Goal: Task Accomplishment & Management: Manage account settings

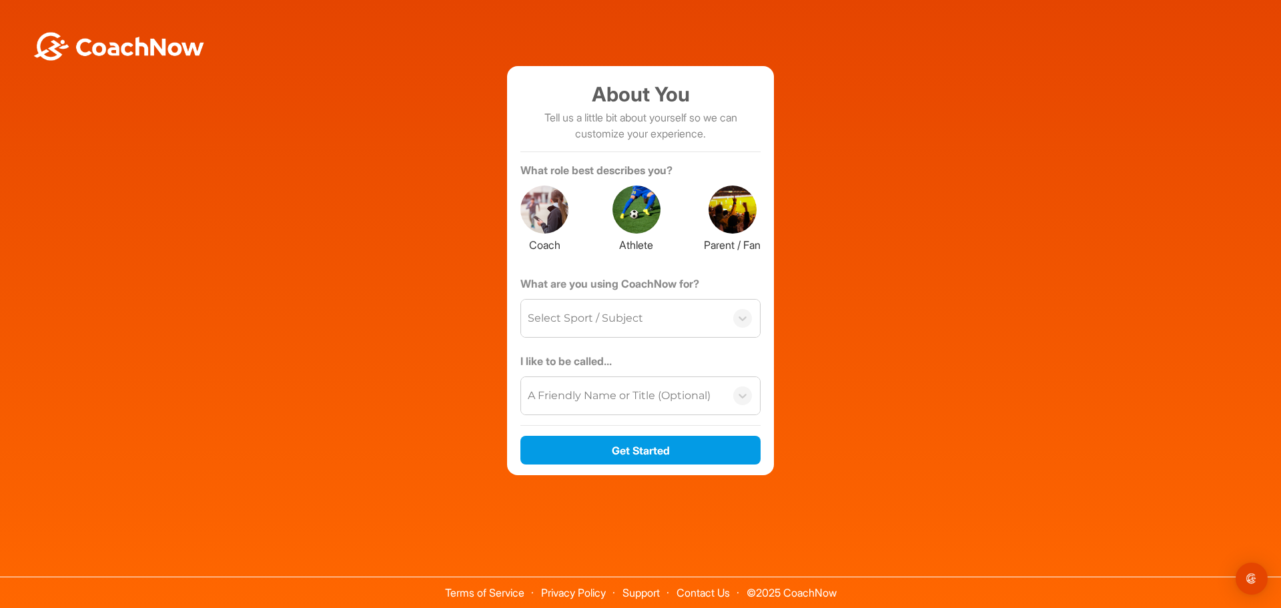
click at [657, 210] on div at bounding box center [637, 210] width 48 height 48
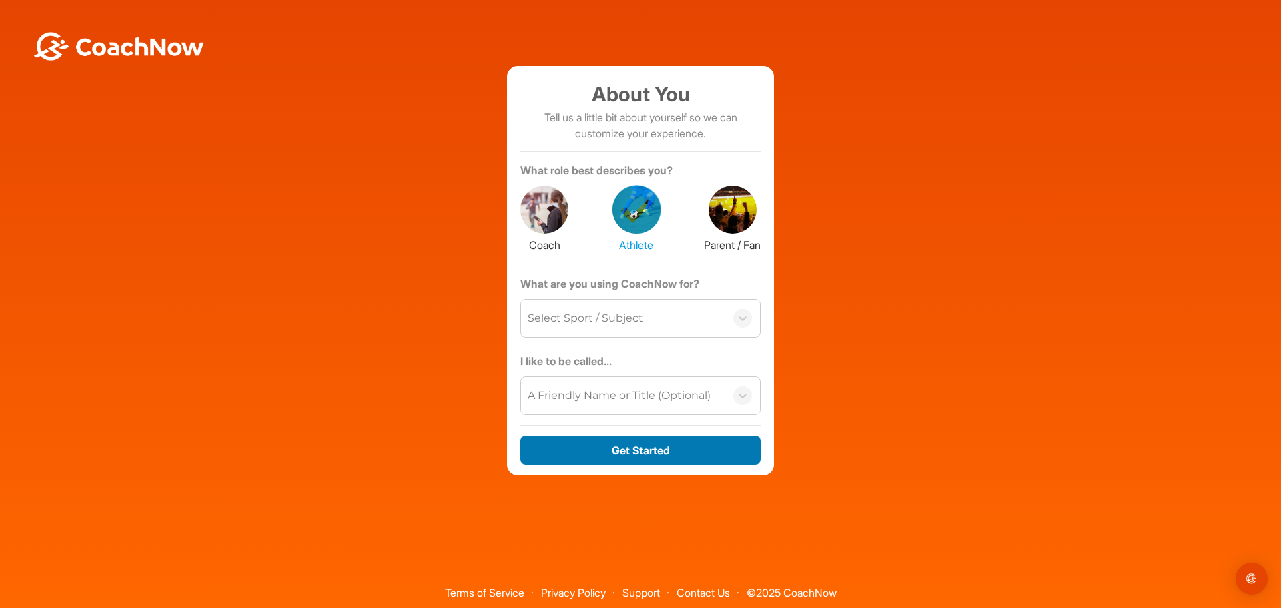
click at [639, 450] on button "Get Started" at bounding box center [641, 450] width 240 height 29
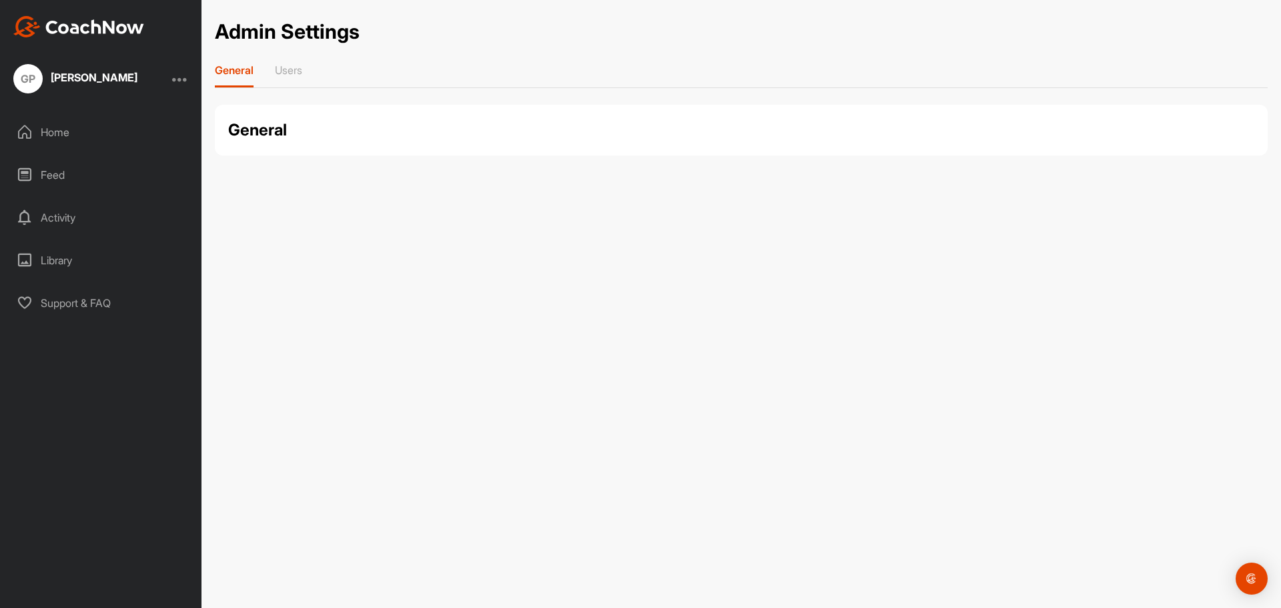
click at [113, 217] on div "Activity" at bounding box center [101, 217] width 188 height 33
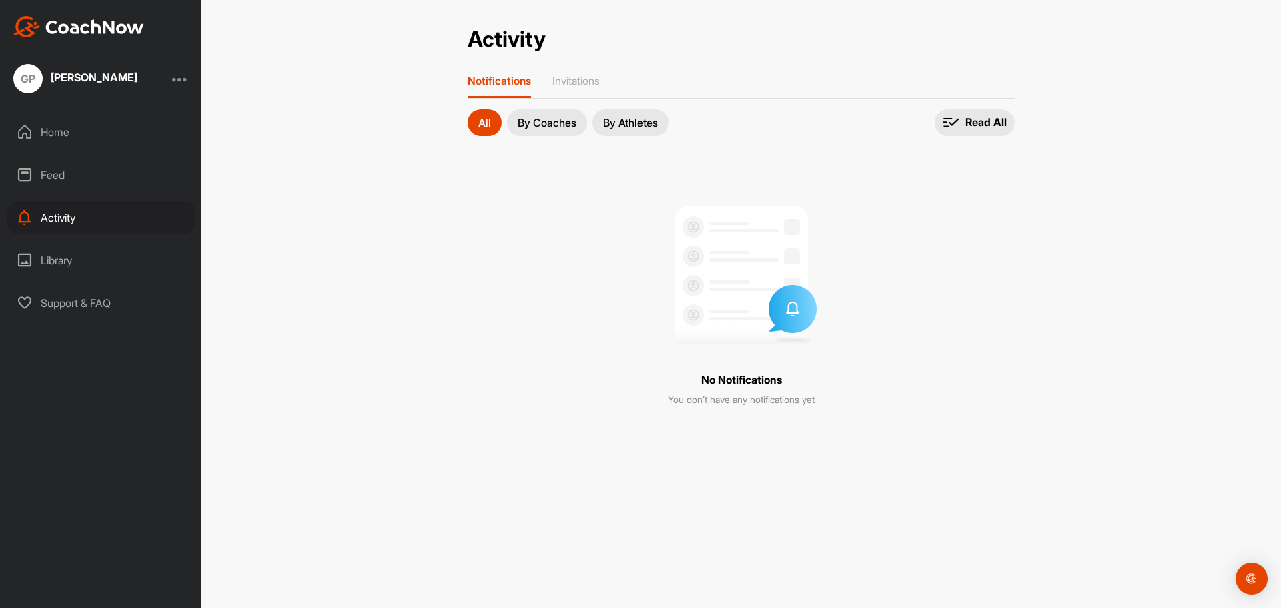
click at [76, 141] on div "Home" at bounding box center [101, 131] width 188 height 33
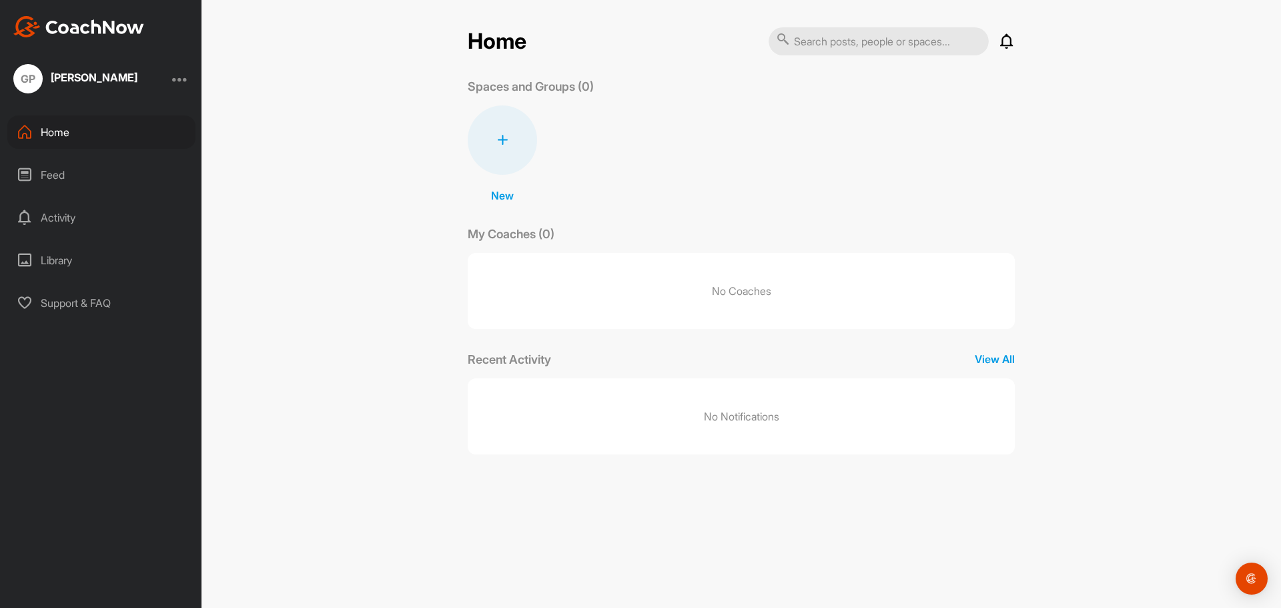
click at [77, 85] on div "[PERSON_NAME]" at bounding box center [94, 79] width 87 height 17
click at [182, 80] on div at bounding box center [180, 79] width 16 height 16
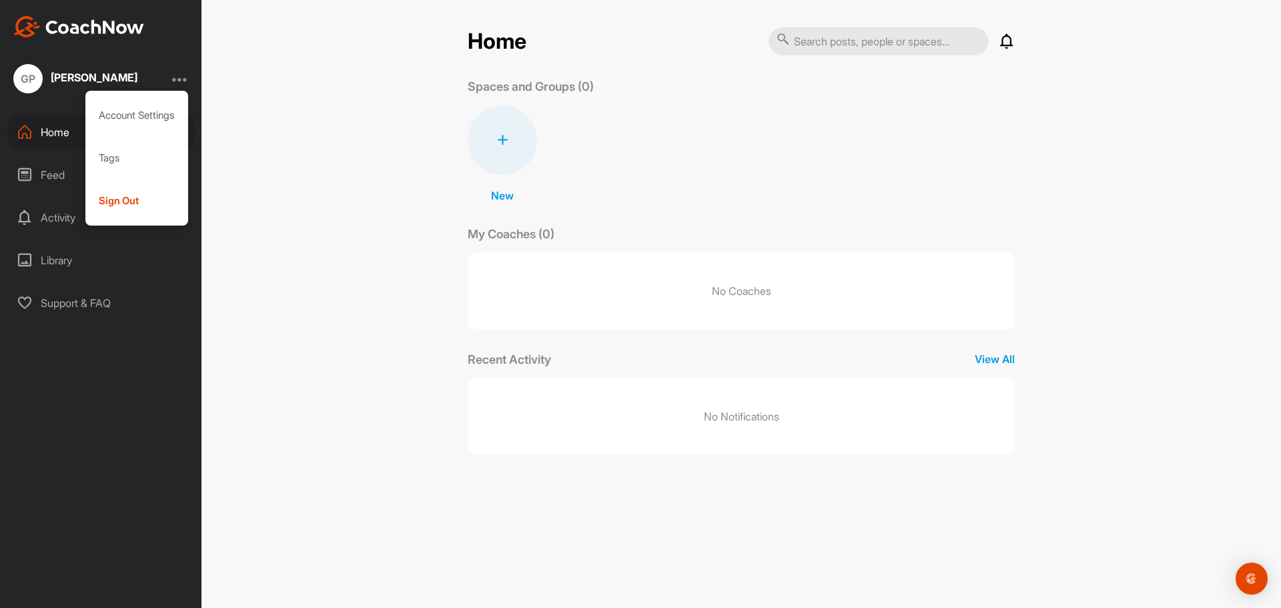
click at [129, 81] on div "[PERSON_NAME]" at bounding box center [94, 77] width 87 height 11
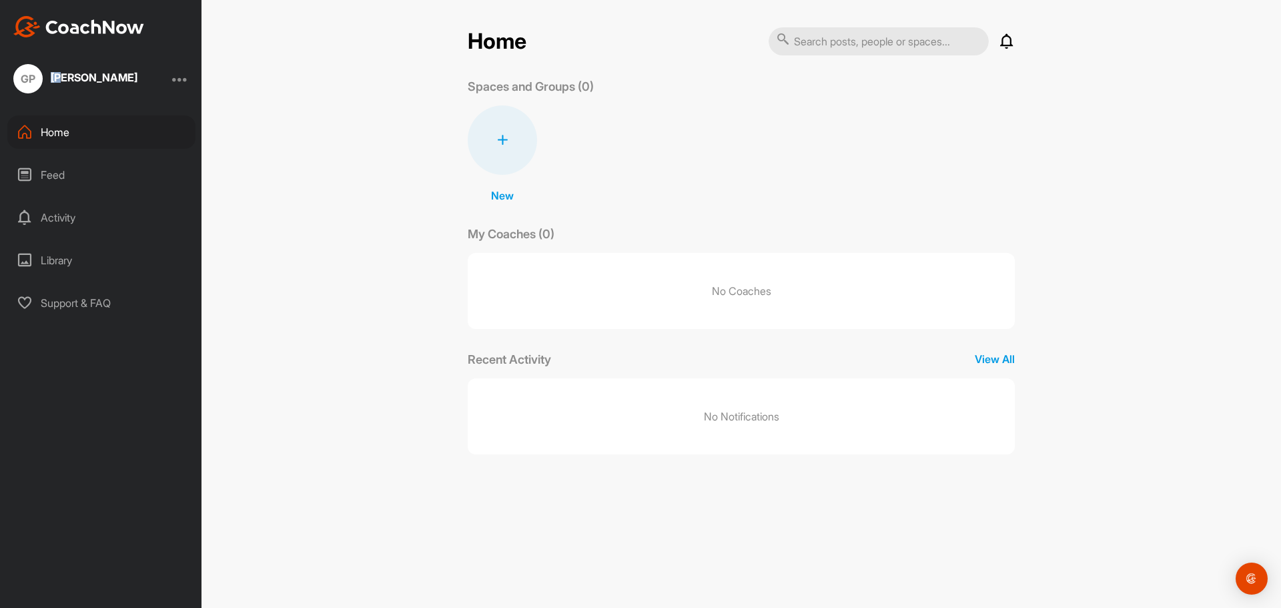
click at [35, 83] on div "GP [PERSON_NAME]" at bounding box center [75, 78] width 124 height 29
click at [31, 83] on div "GP" at bounding box center [27, 78] width 29 height 29
click at [178, 79] on div at bounding box center [180, 79] width 16 height 16
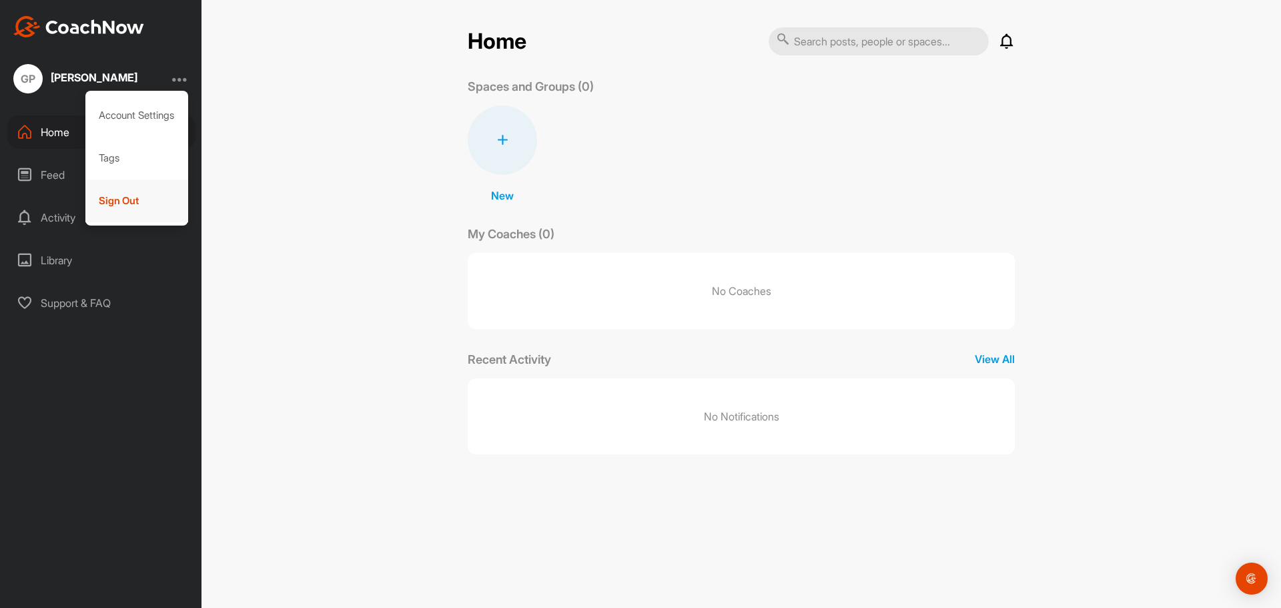
click at [126, 193] on div "Sign Out" at bounding box center [136, 201] width 103 height 43
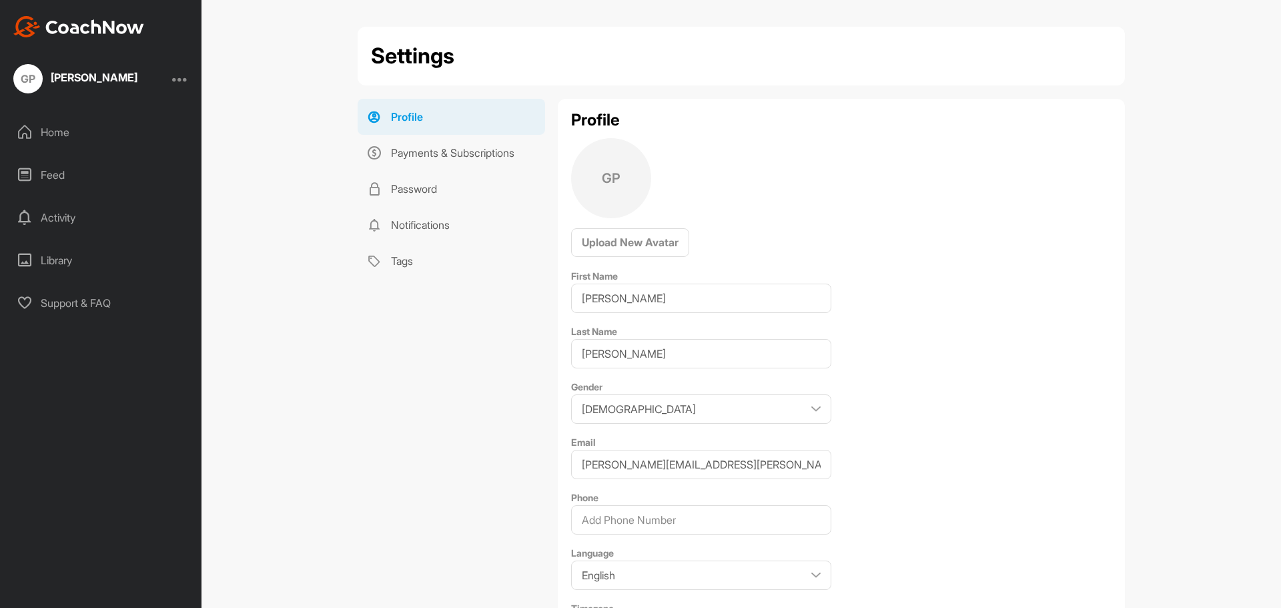
select select "[GEOGRAPHIC_DATA] +02:00"
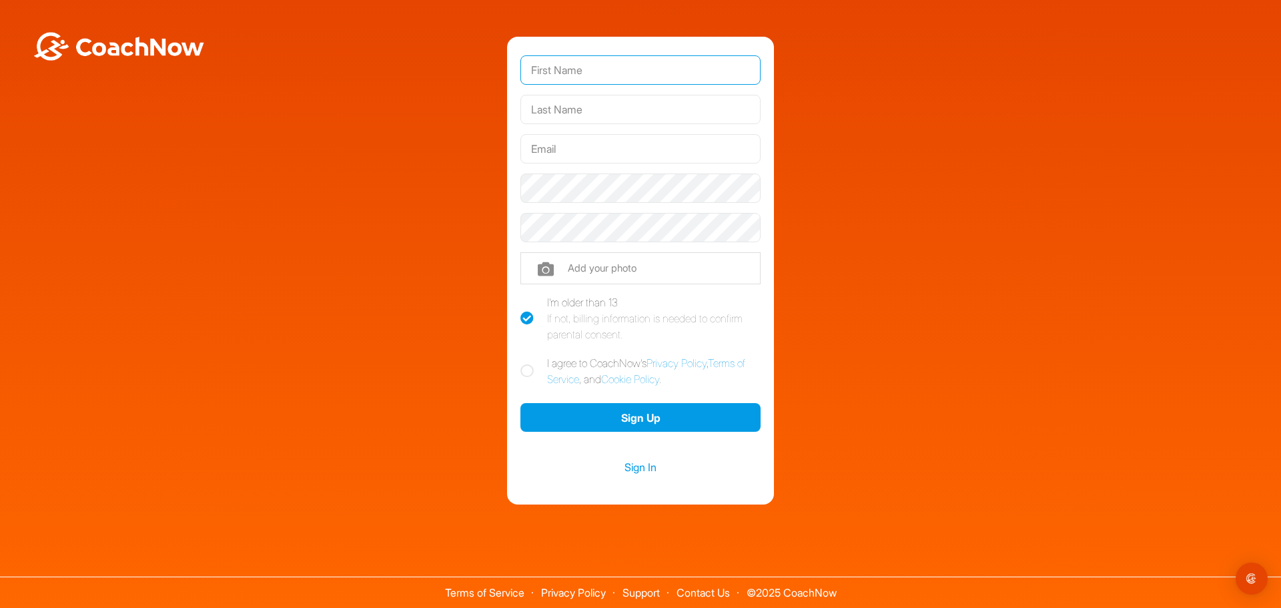
click at [606, 74] on input "text" at bounding box center [641, 69] width 240 height 29
type input "[PERSON_NAME]"
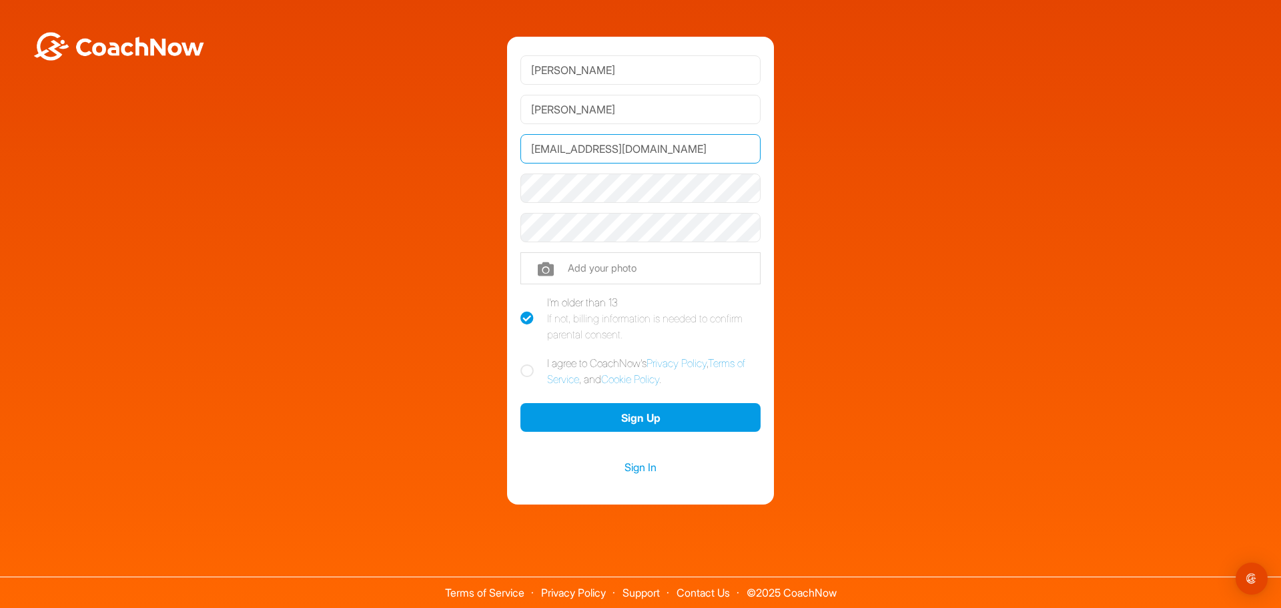
drag, startPoint x: 689, startPoint y: 154, endPoint x: 485, endPoint y: 156, distance: 203.6
click at [485, 156] on div "George Pearson gym@farringtonpark.co.uk Phone +1 Phone Number (so your coach ca…" at bounding box center [641, 271] width 1268 height 468
paste input ""george.pearson+golf@madswans.com" <george.pearson+golf@madswans.com>"
drag, startPoint x: 546, startPoint y: 149, endPoint x: 404, endPoint y: 157, distance: 142.4
click at [404, 157] on div "George Pearson "george.pearson+golf@madswans.com" <george.pearson+golf@madswans…" at bounding box center [641, 271] width 1268 height 468
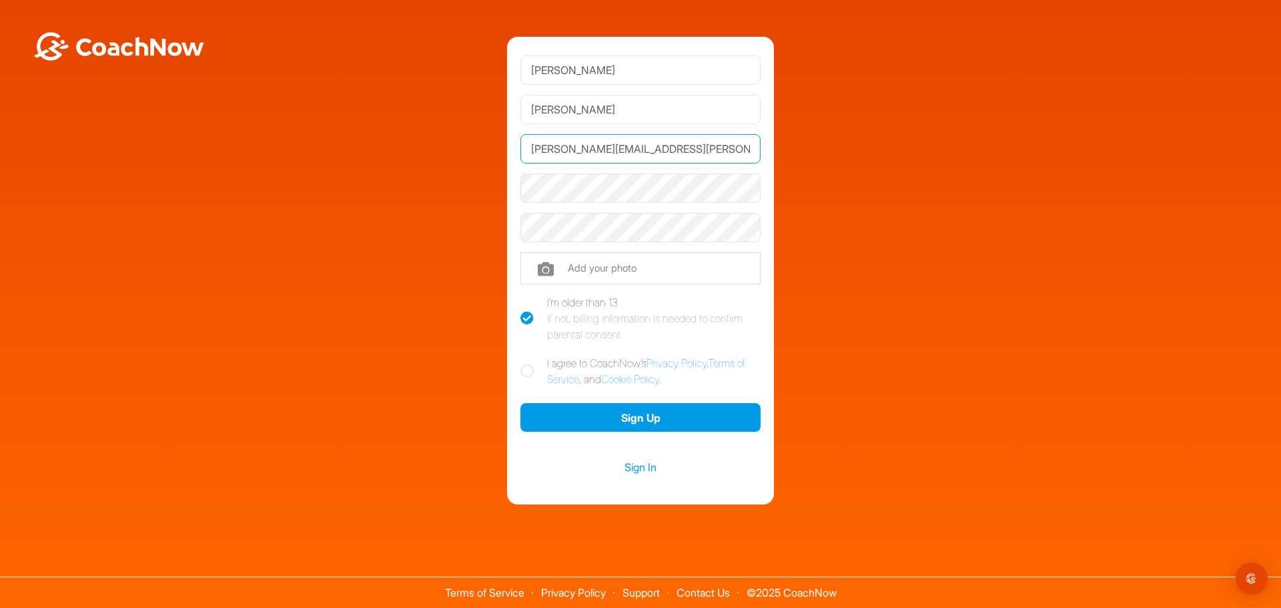
click at [750, 148] on input "george.pearson+golf@madswans.com>" at bounding box center [641, 148] width 240 height 29
type input "[PERSON_NAME][EMAIL_ADDRESS][PERSON_NAME][DOMAIN_NAME]"
click at [527, 371] on icon at bounding box center [527, 370] width 13 height 13
click at [527, 364] on input "I agree to CoachNow's Privacy Policy , Terms of Service , and Cookie Policy ." at bounding box center [525, 359] width 9 height 9
checkbox input "true"
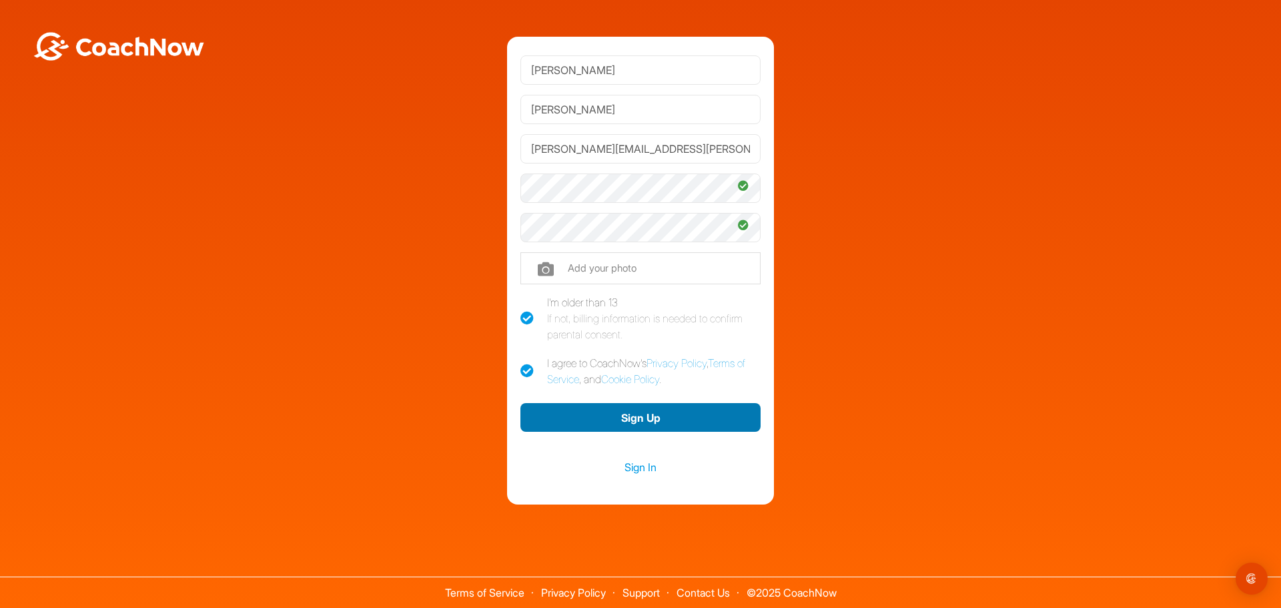
click at [644, 411] on button "Sign Up" at bounding box center [641, 417] width 240 height 29
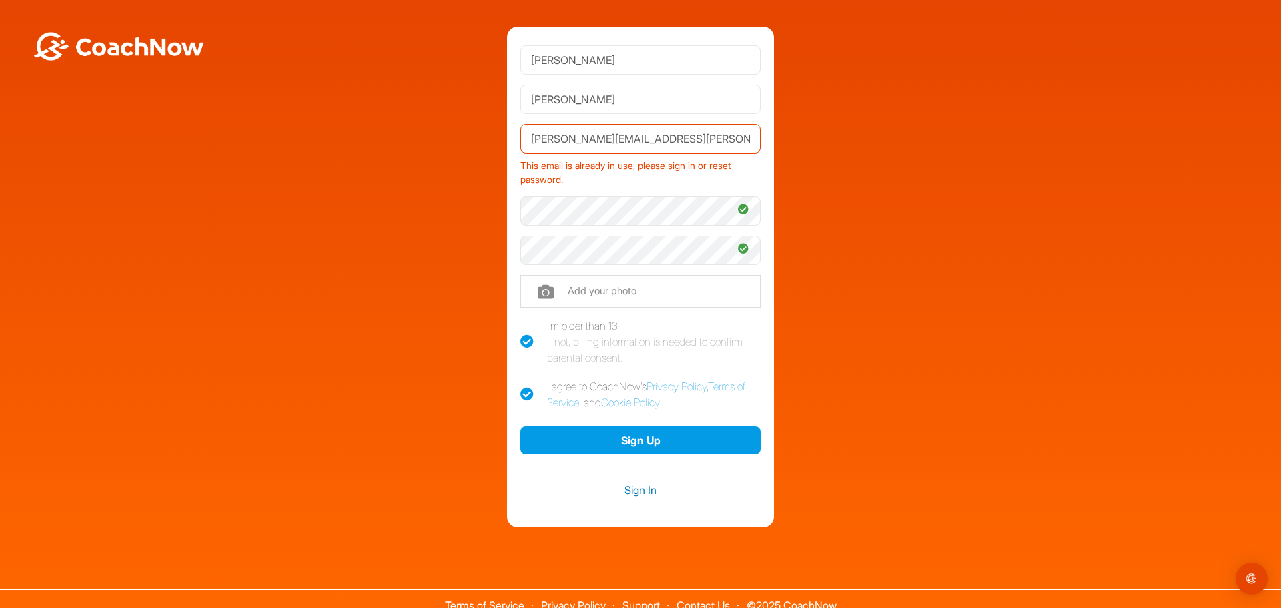
click at [650, 490] on link "Sign In" at bounding box center [641, 489] width 240 height 17
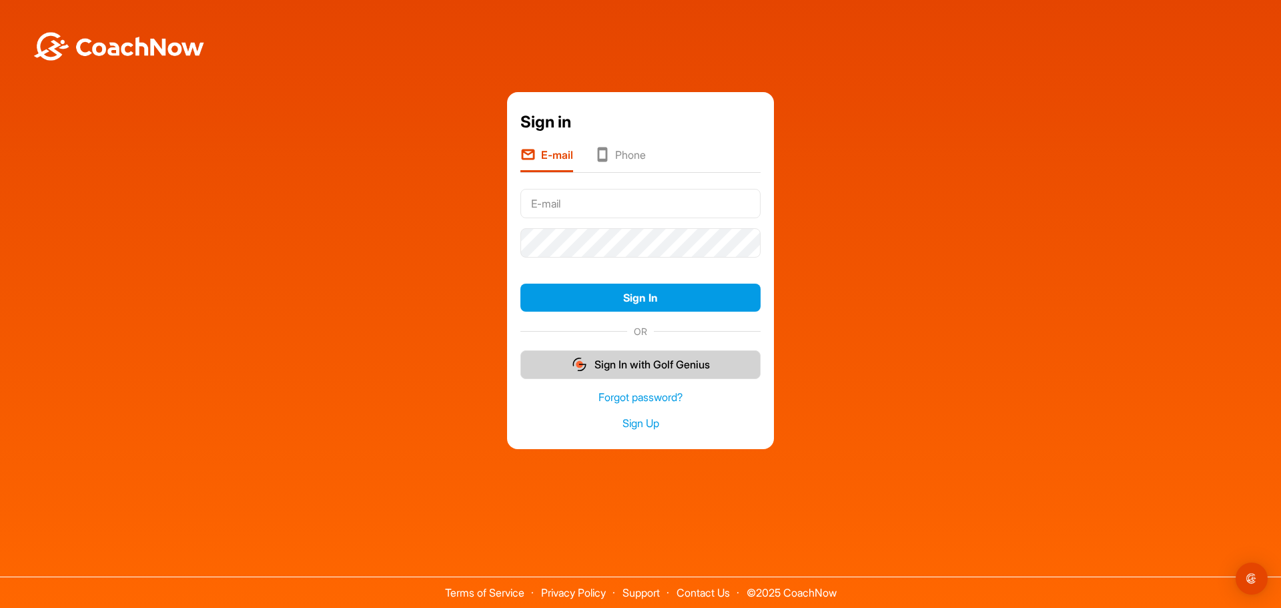
type input "[PERSON_NAME][EMAIL_ADDRESS][PERSON_NAME][DOMAIN_NAME]"
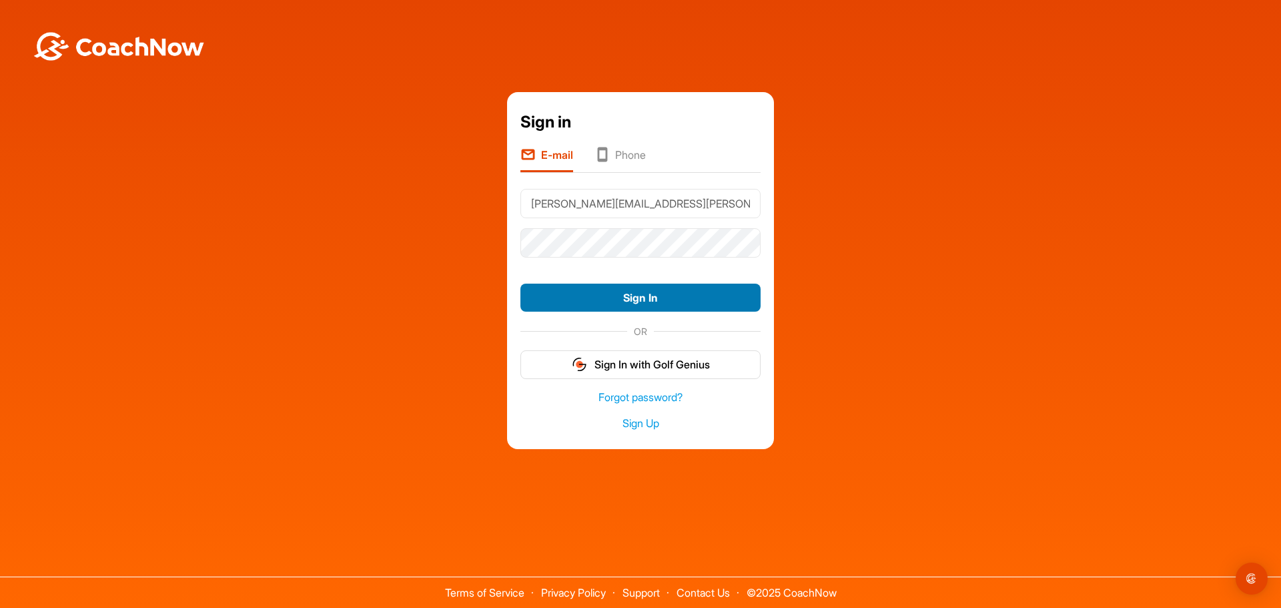
click at [629, 292] on button "Sign In" at bounding box center [641, 298] width 240 height 29
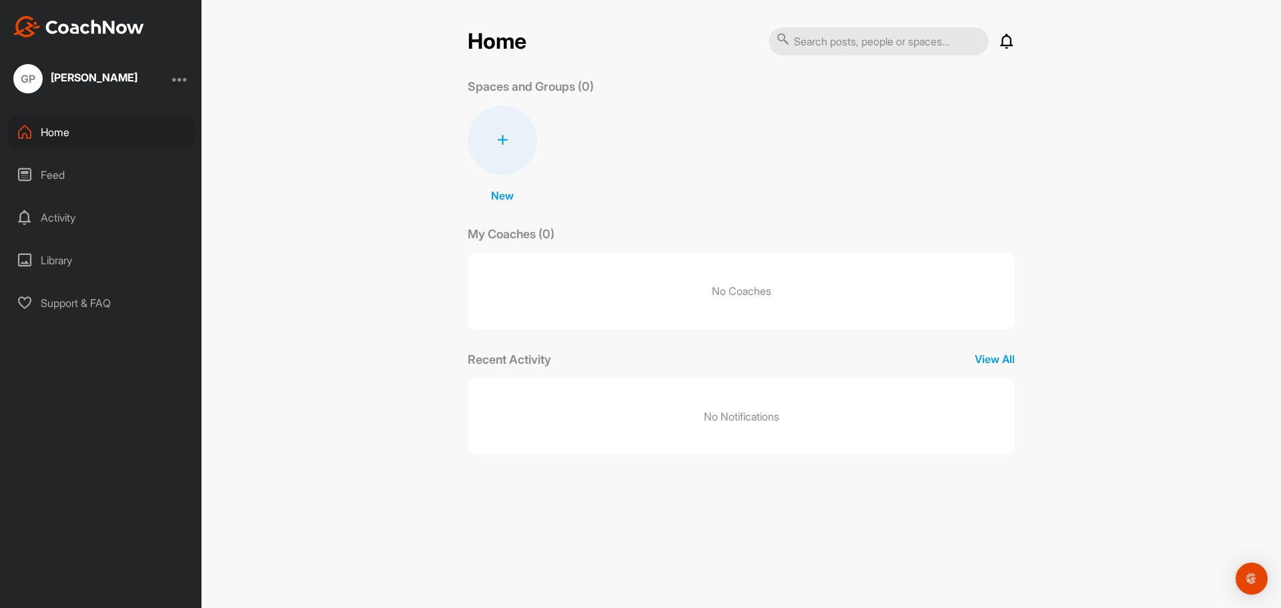
click at [81, 183] on div "Feed" at bounding box center [101, 174] width 188 height 33
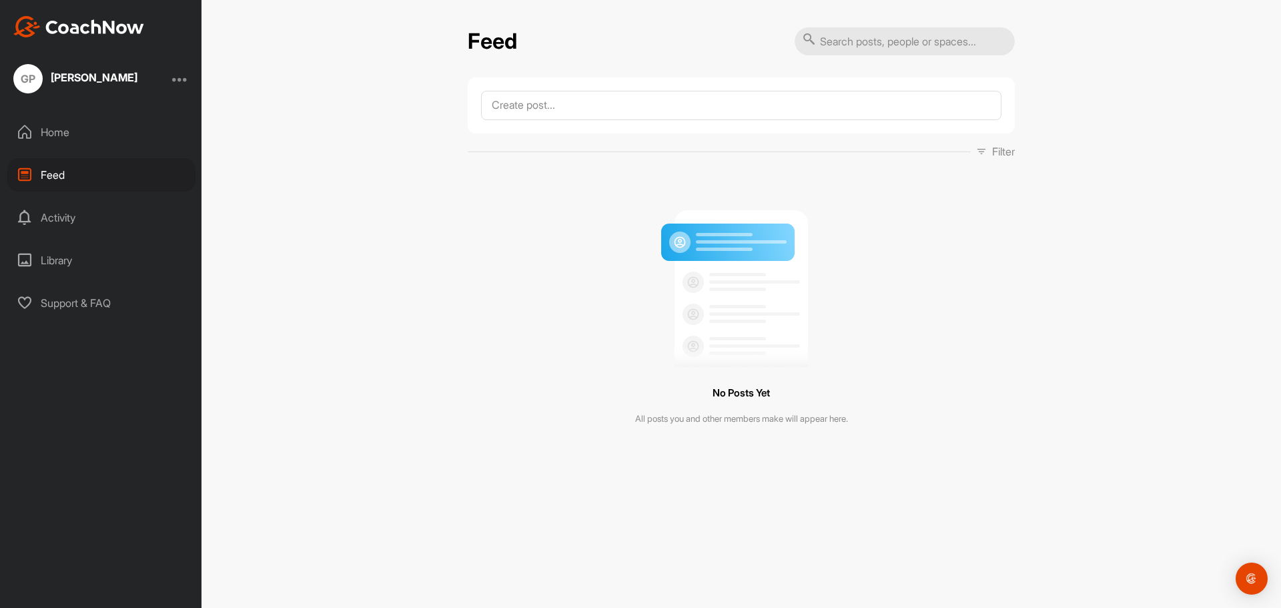
click at [77, 202] on div "Activity" at bounding box center [101, 217] width 188 height 33
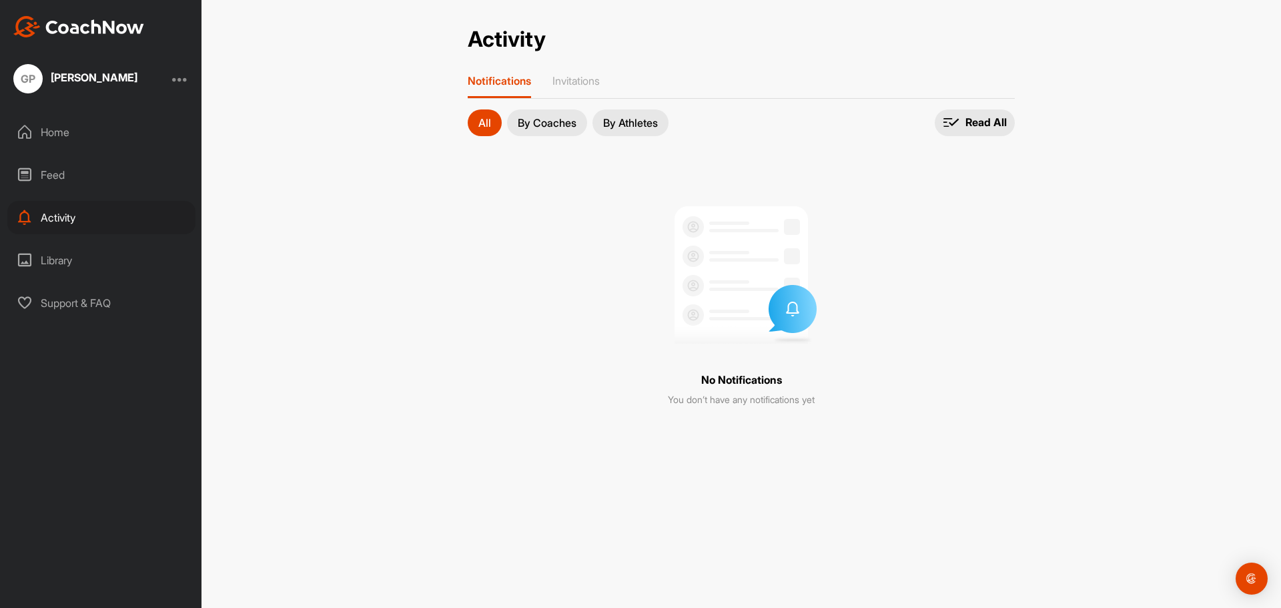
click at [69, 256] on div "Library" at bounding box center [101, 260] width 188 height 33
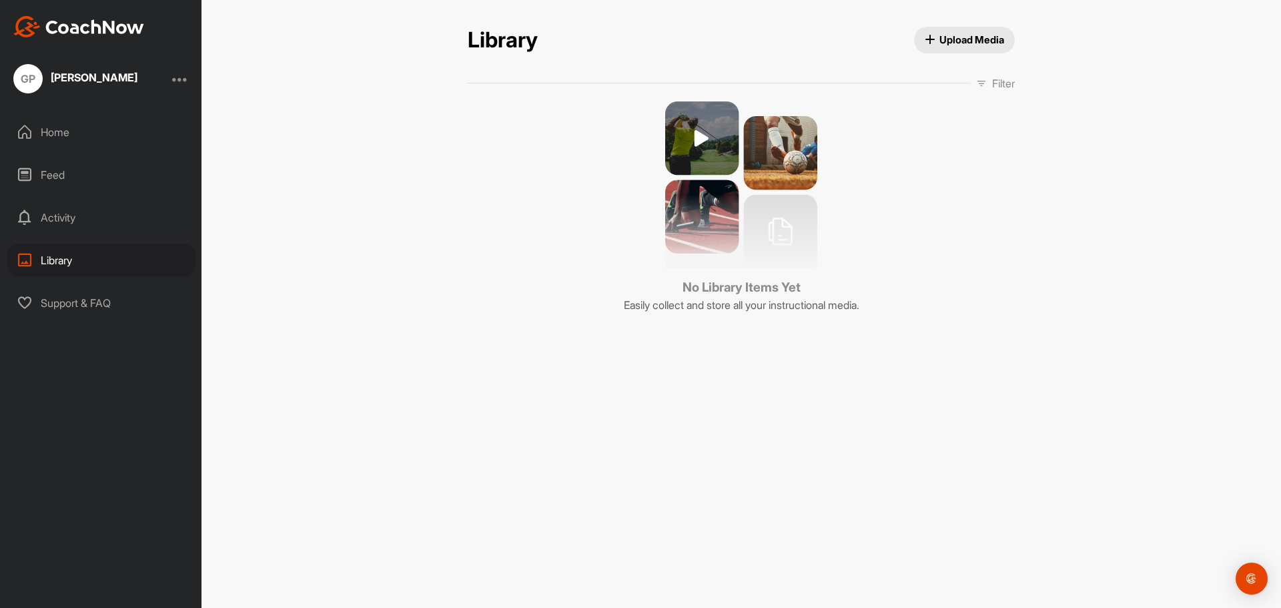
click at [69, 130] on div "Home" at bounding box center [101, 131] width 188 height 33
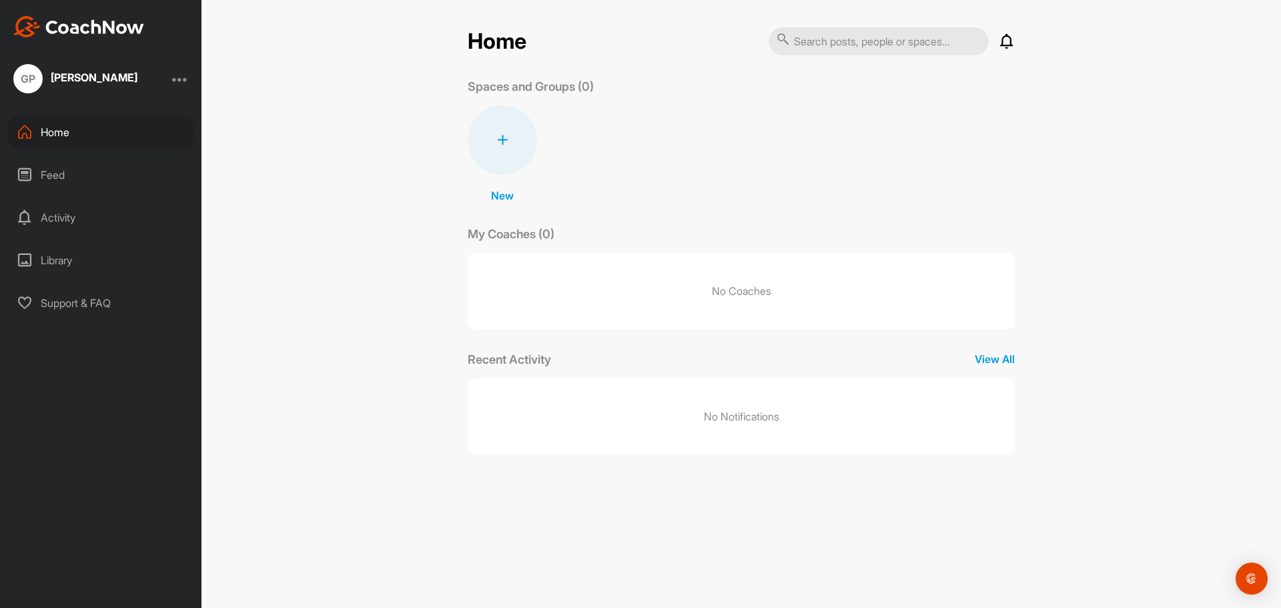
click at [93, 79] on div "[PERSON_NAME]" at bounding box center [94, 77] width 87 height 11
click at [176, 73] on div "GP [PERSON_NAME]" at bounding box center [101, 78] width 202 height 29
click at [180, 79] on div at bounding box center [180, 79] width 16 height 16
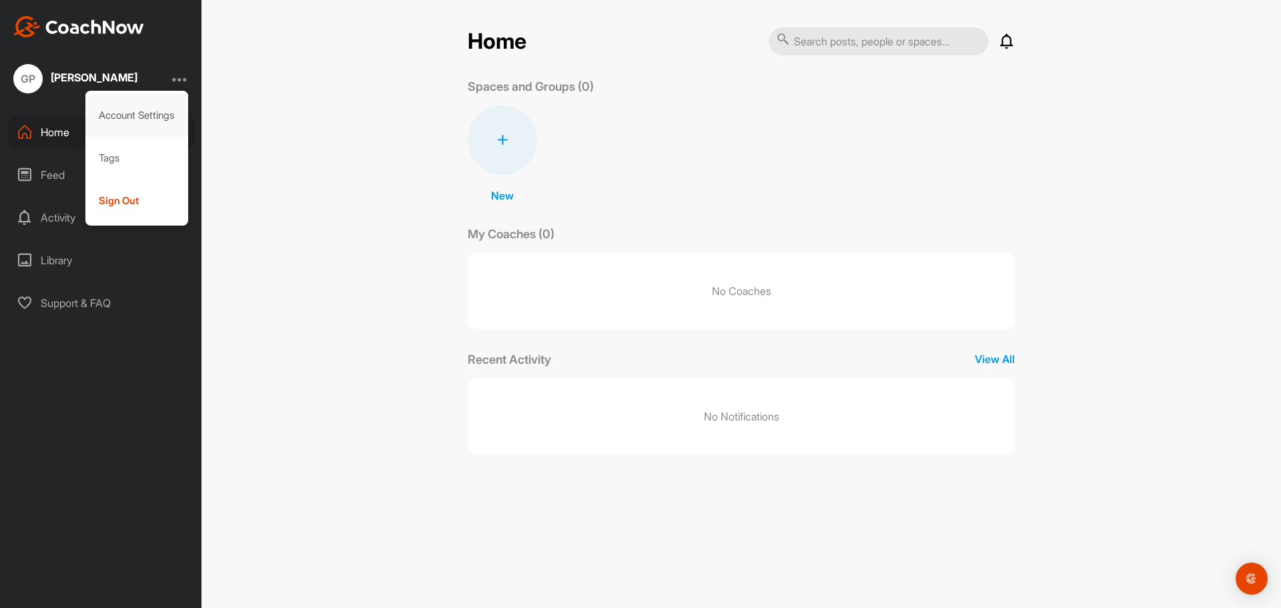
click at [154, 111] on div "Account Settings" at bounding box center [136, 115] width 103 height 43
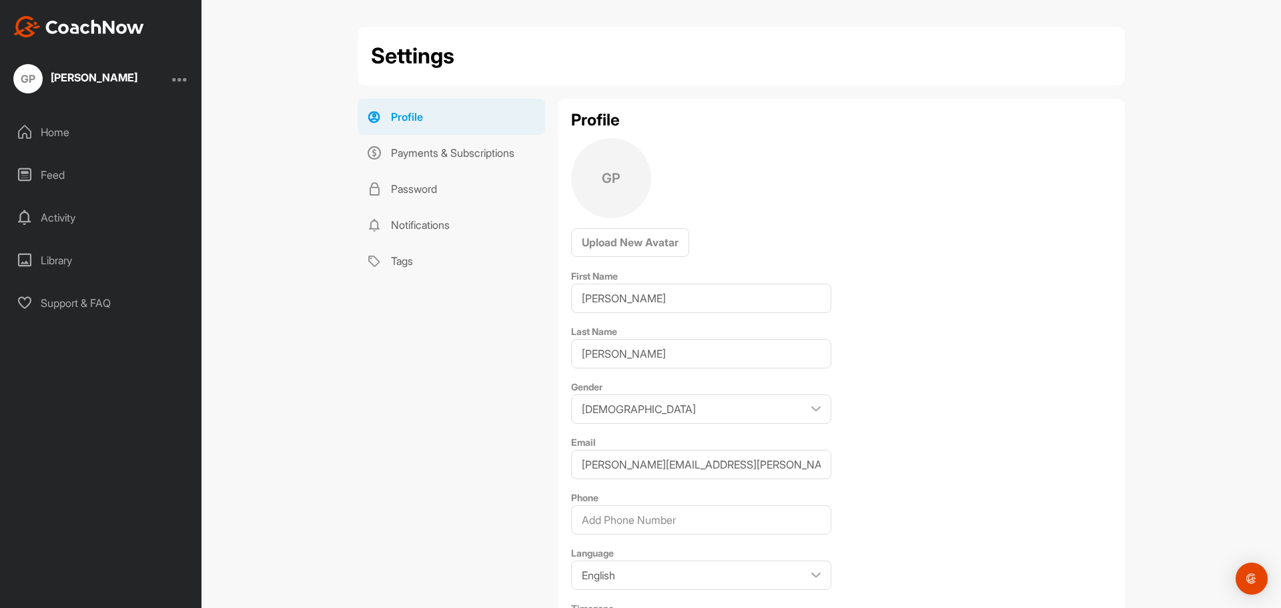
click at [178, 77] on div at bounding box center [180, 79] width 16 height 16
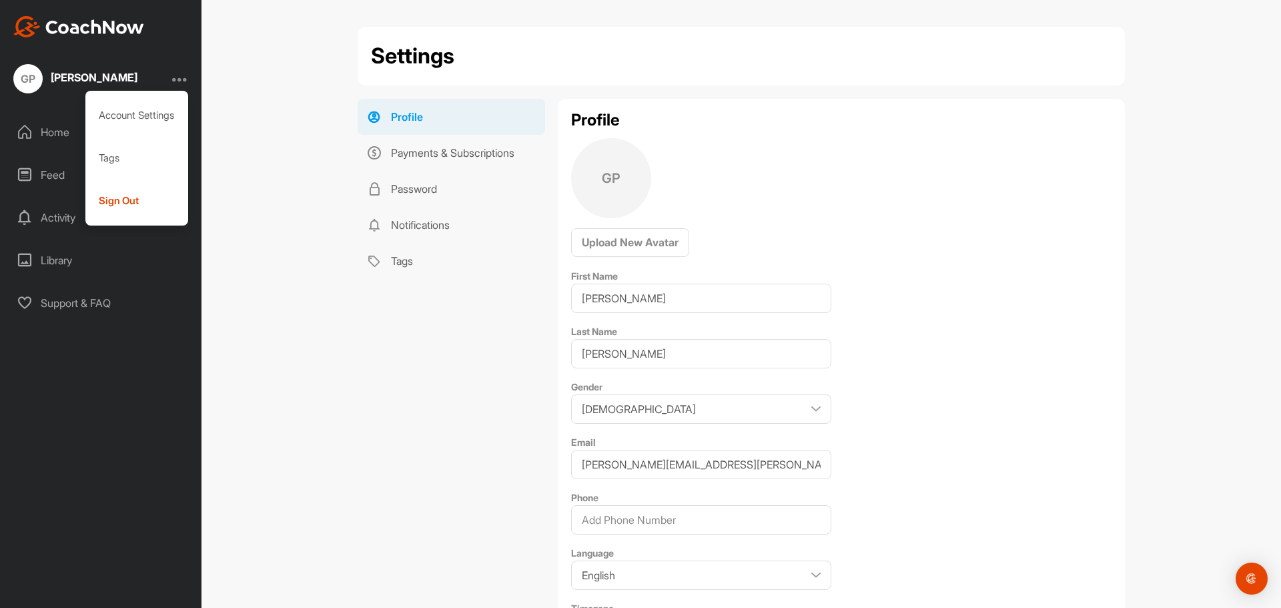
click at [64, 76] on div "[PERSON_NAME]" at bounding box center [94, 77] width 87 height 11
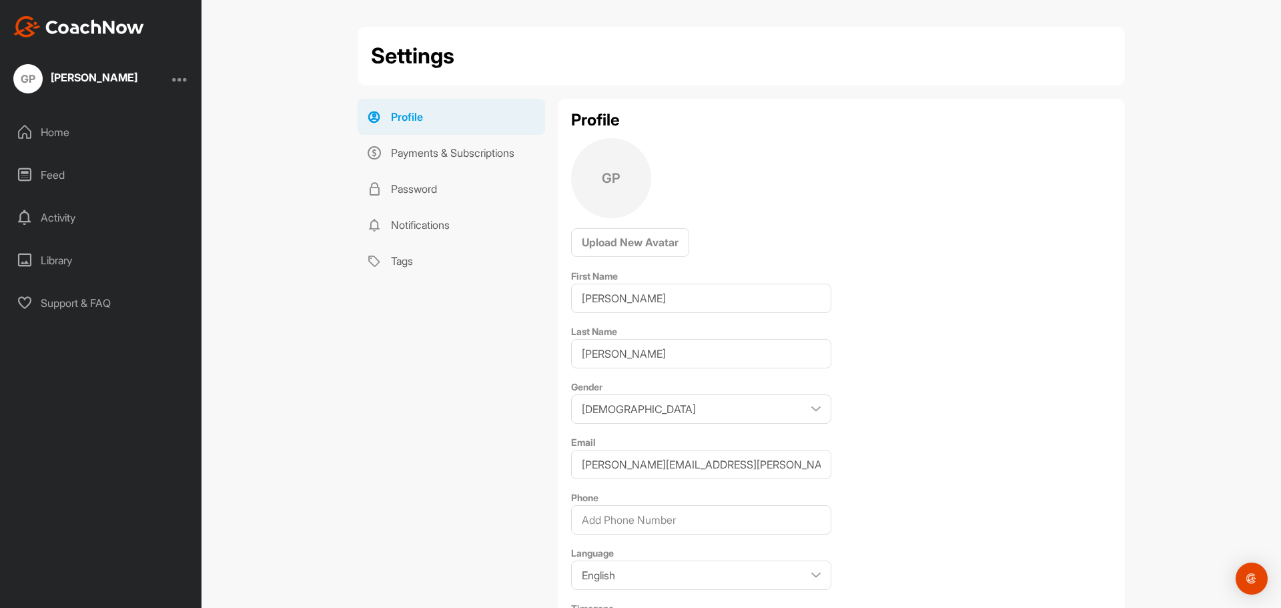
click at [182, 77] on div at bounding box center [180, 79] width 16 height 16
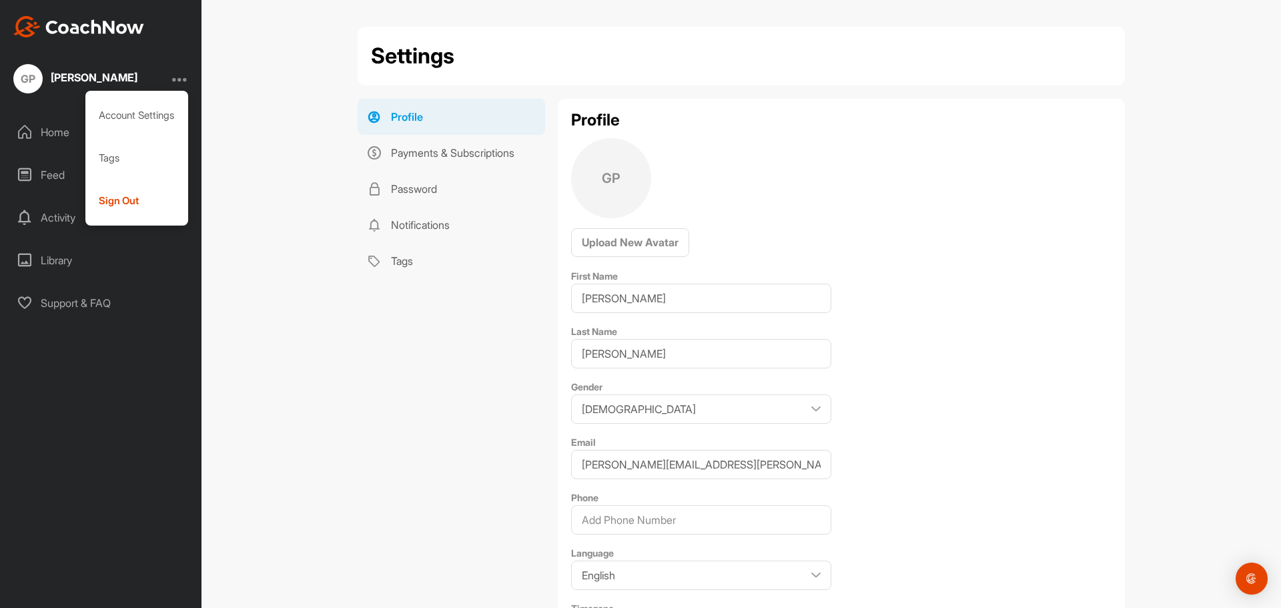
click at [230, 256] on div "Settings Profile Payments & Subscriptions Password Notifications Tags Profile P…" at bounding box center [742, 304] width 1080 height 608
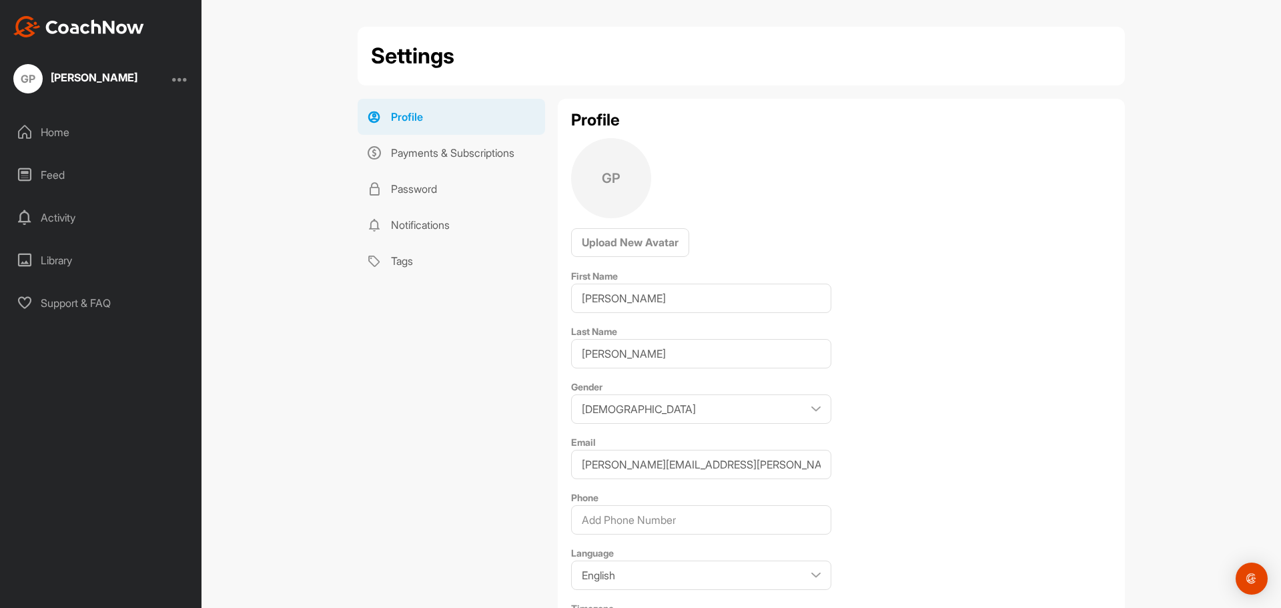
click at [177, 77] on div at bounding box center [180, 79] width 16 height 16
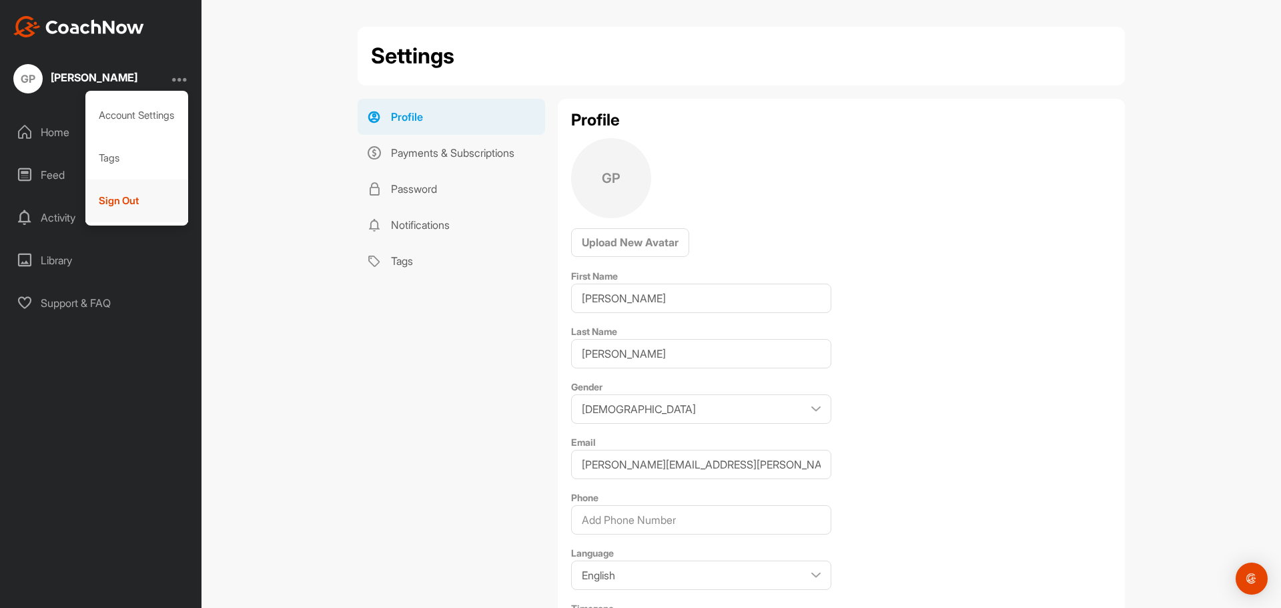
click at [133, 204] on div "Sign Out" at bounding box center [136, 201] width 103 height 43
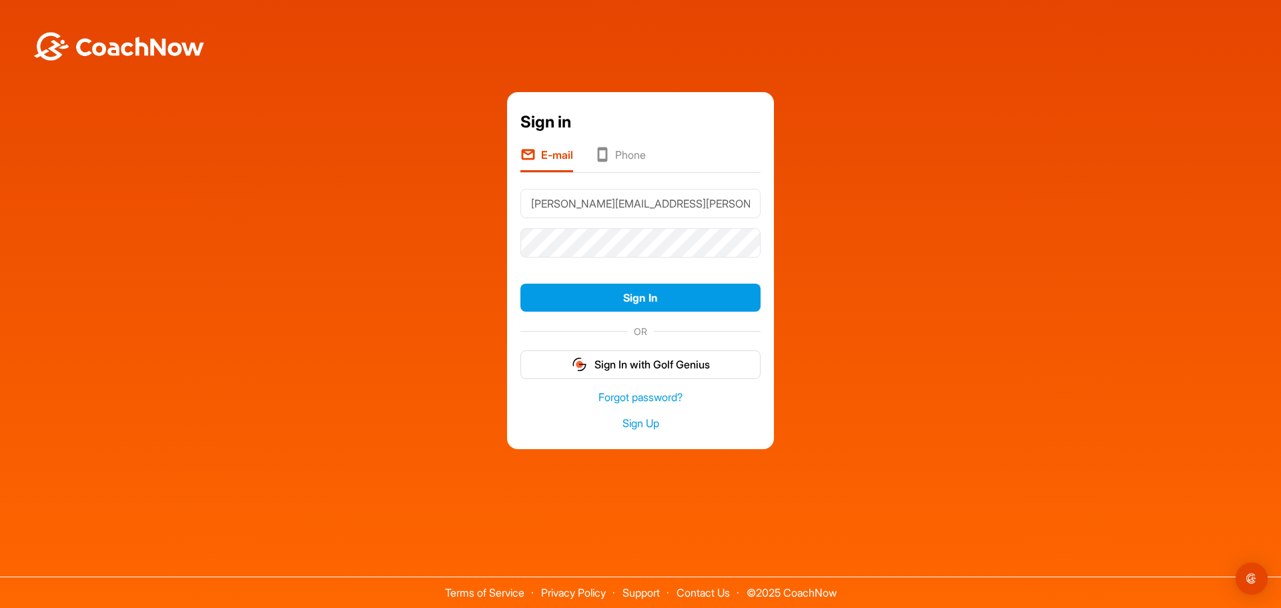
drag, startPoint x: 616, startPoint y: 205, endPoint x: 637, endPoint y: 202, distance: 21.0
click at [637, 202] on input "[PERSON_NAME][EMAIL_ADDRESS][PERSON_NAME][DOMAIN_NAME]" at bounding box center [641, 203] width 240 height 29
type input "george.pearson@madswans.com"
click at [521, 284] on button "Sign In" at bounding box center [641, 298] width 240 height 29
